Goal: Navigation & Orientation: Find specific page/section

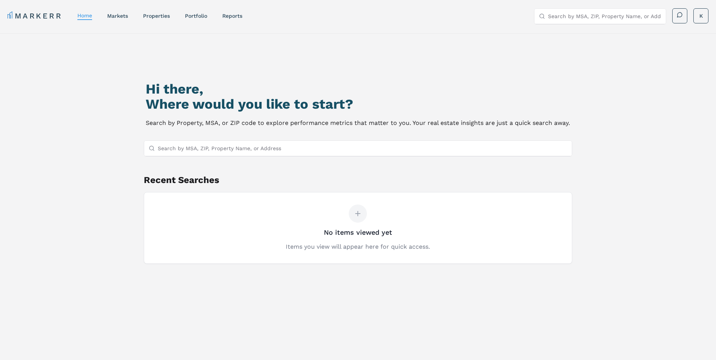
click at [223, 145] on input "Search by MSA, ZIP, Property Name, or Address" at bounding box center [363, 148] width 410 height 15
click at [151, 19] on div "properties" at bounding box center [156, 16] width 27 height 8
click at [153, 17] on link "properties" at bounding box center [156, 16] width 27 height 6
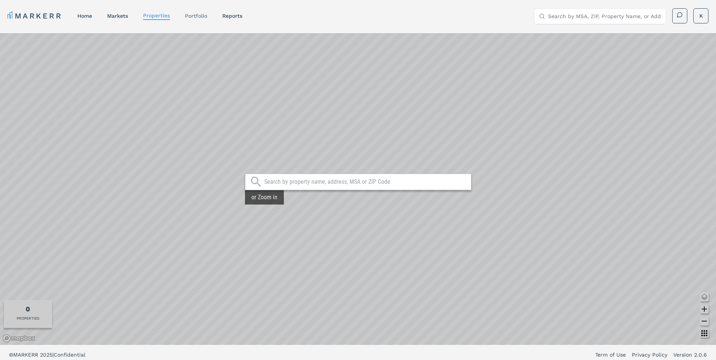
click at [188, 17] on link "Portfolio" at bounding box center [196, 16] width 22 height 6
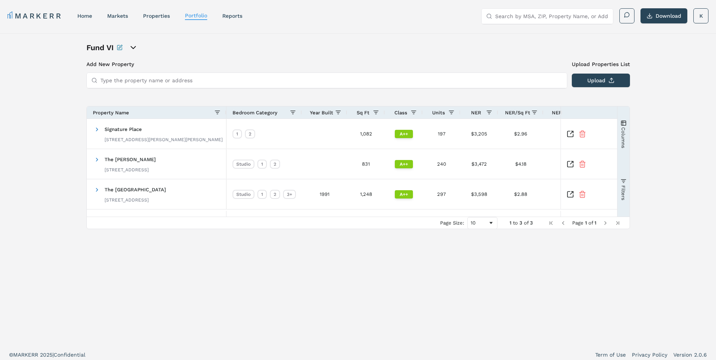
click at [134, 48] on icon "open portfolio options" at bounding box center [133, 47] width 9 height 9
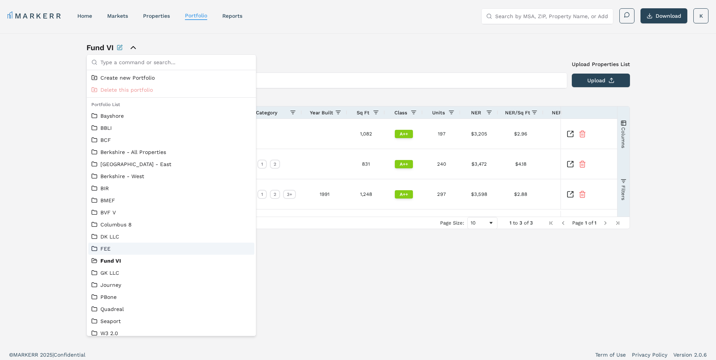
scroll to position [5, 0]
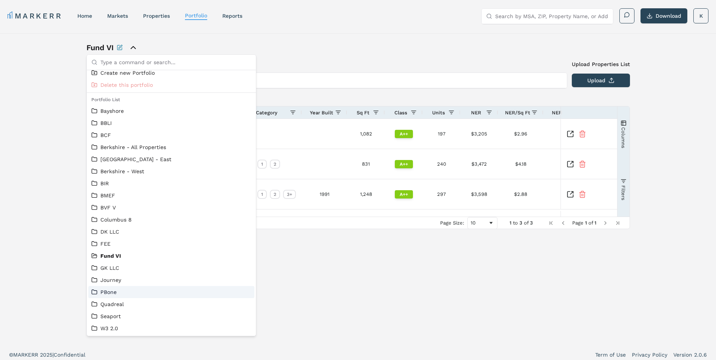
click at [118, 294] on link "PBone" at bounding box center [171, 292] width 160 height 8
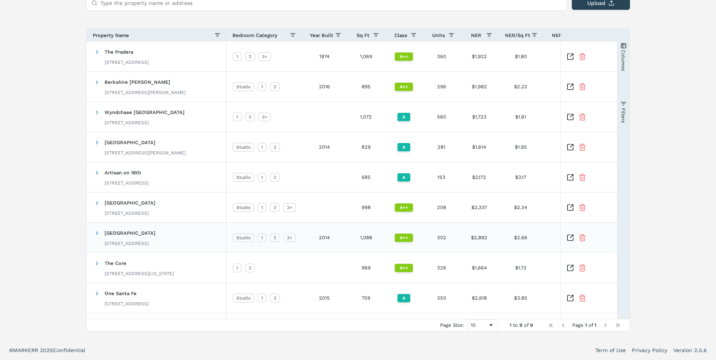
scroll to position [40, 0]
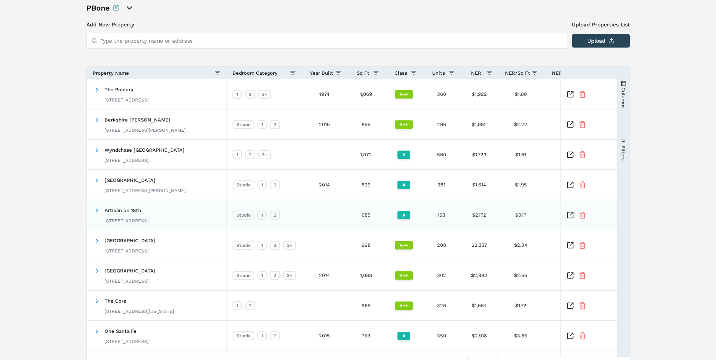
click at [91, 209] on div "Artisan on 18th 819 18th Ave S, Nashville, TN 37203" at bounding box center [157, 215] width 140 height 30
click at [96, 211] on span at bounding box center [97, 211] width 6 height 6
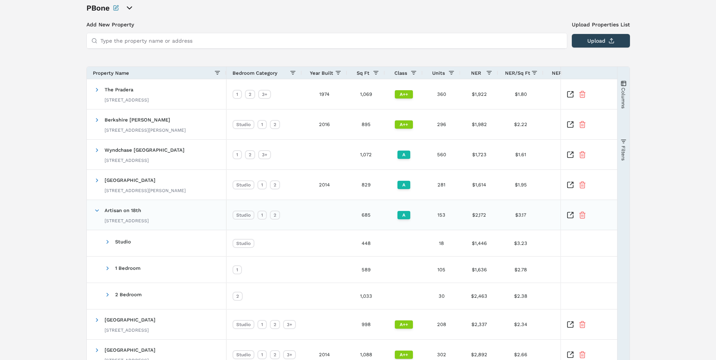
click at [569, 215] on icon "Inspect Comparable" at bounding box center [571, 215] width 8 height 8
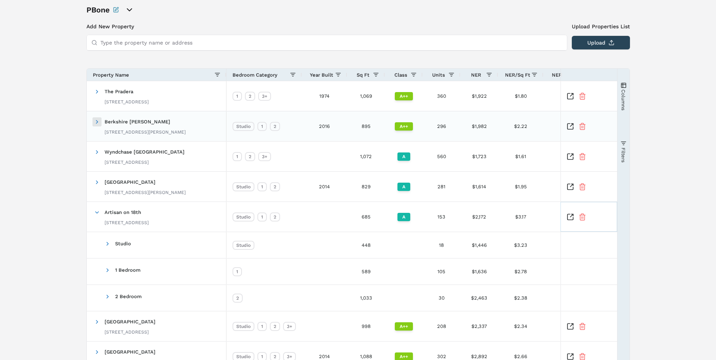
scroll to position [0, 0]
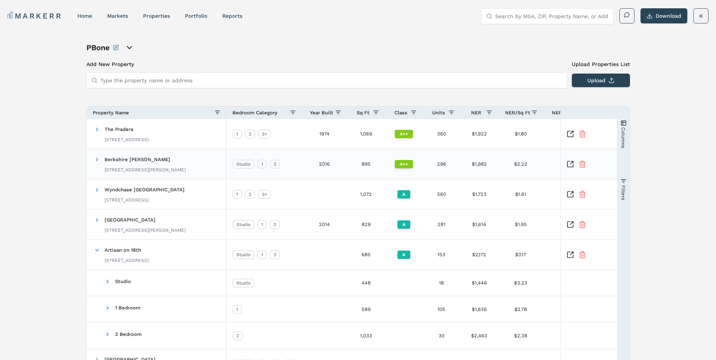
click at [98, 165] on span at bounding box center [97, 159] width 6 height 15
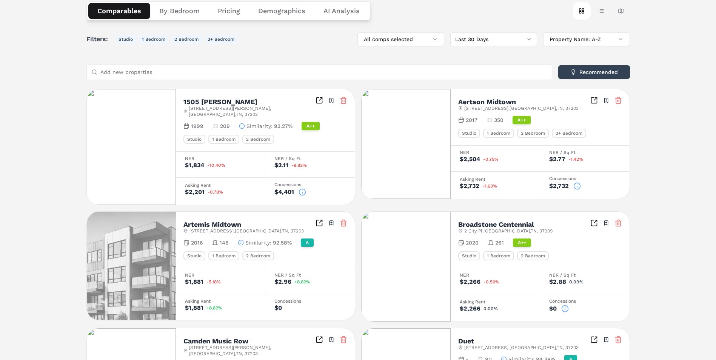
scroll to position [151, 0]
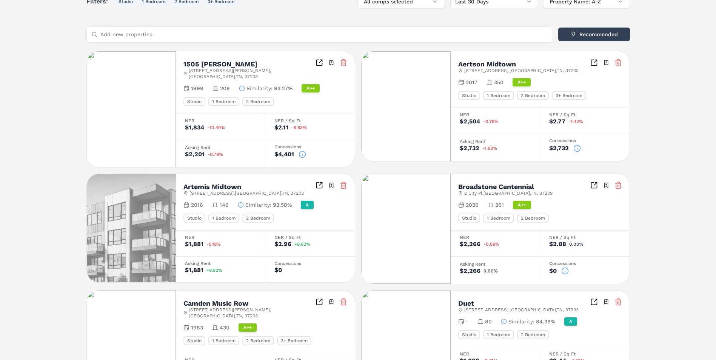
click at [301, 151] on icon at bounding box center [303, 155] width 8 height 8
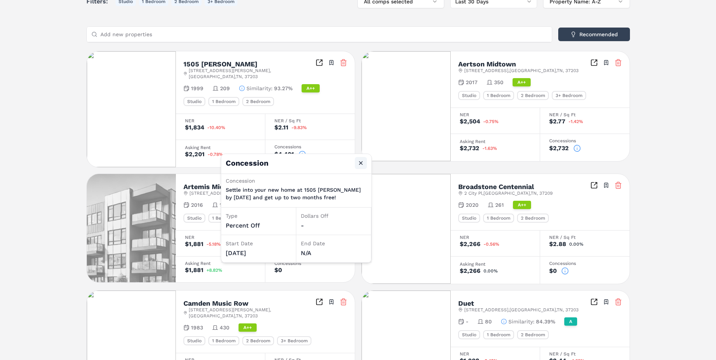
click at [362, 160] on button "Close" at bounding box center [361, 163] width 12 height 12
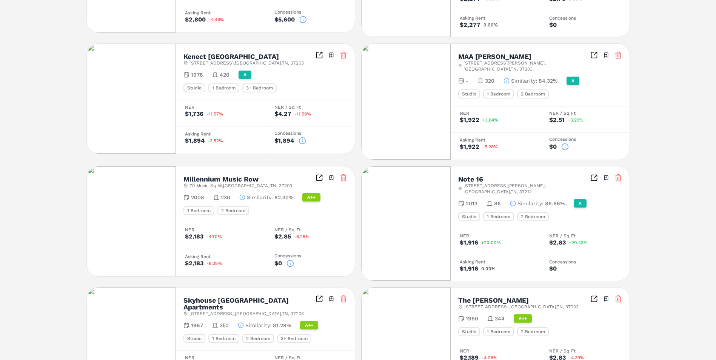
scroll to position [681, 0]
